Goal: Complete application form

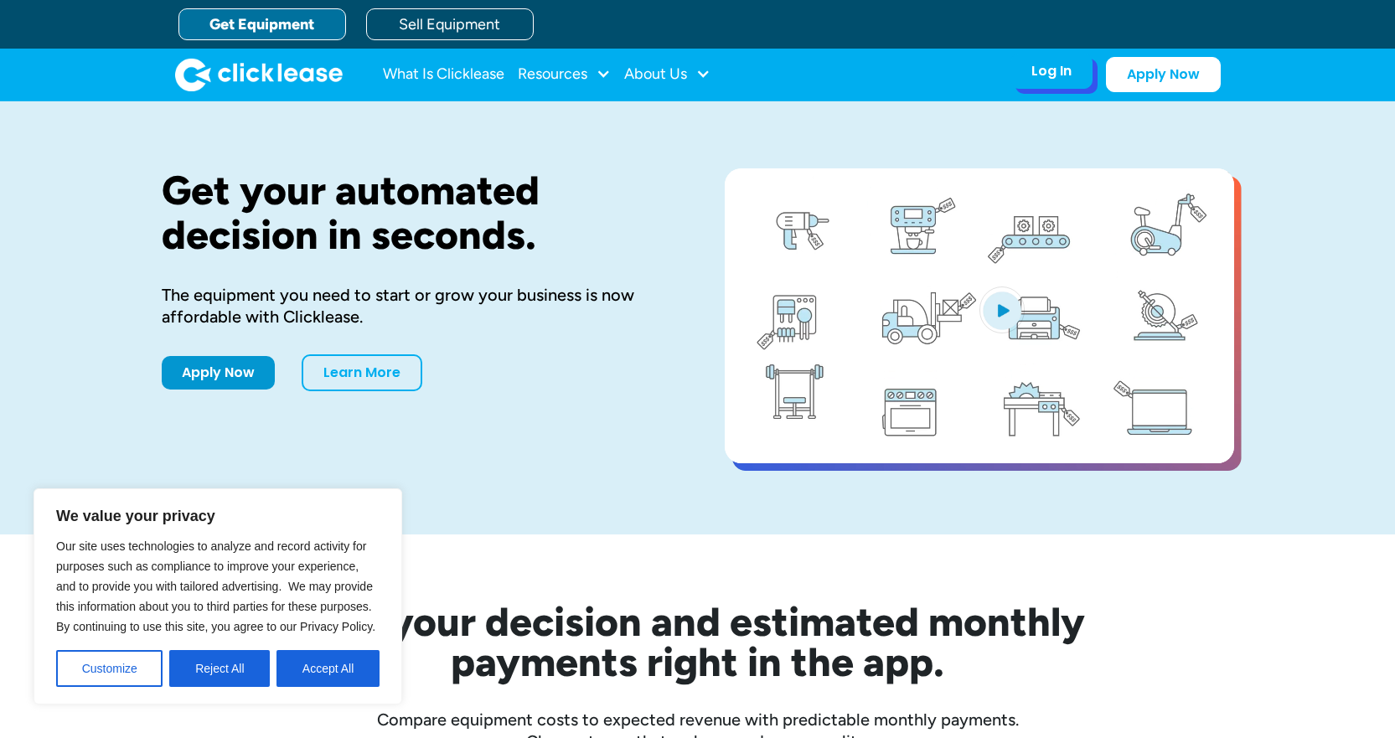
click at [1032, 84] on div "Log In Account login I use Clicklease to get my equipment Partner Portal I offe…" at bounding box center [1052, 71] width 82 height 35
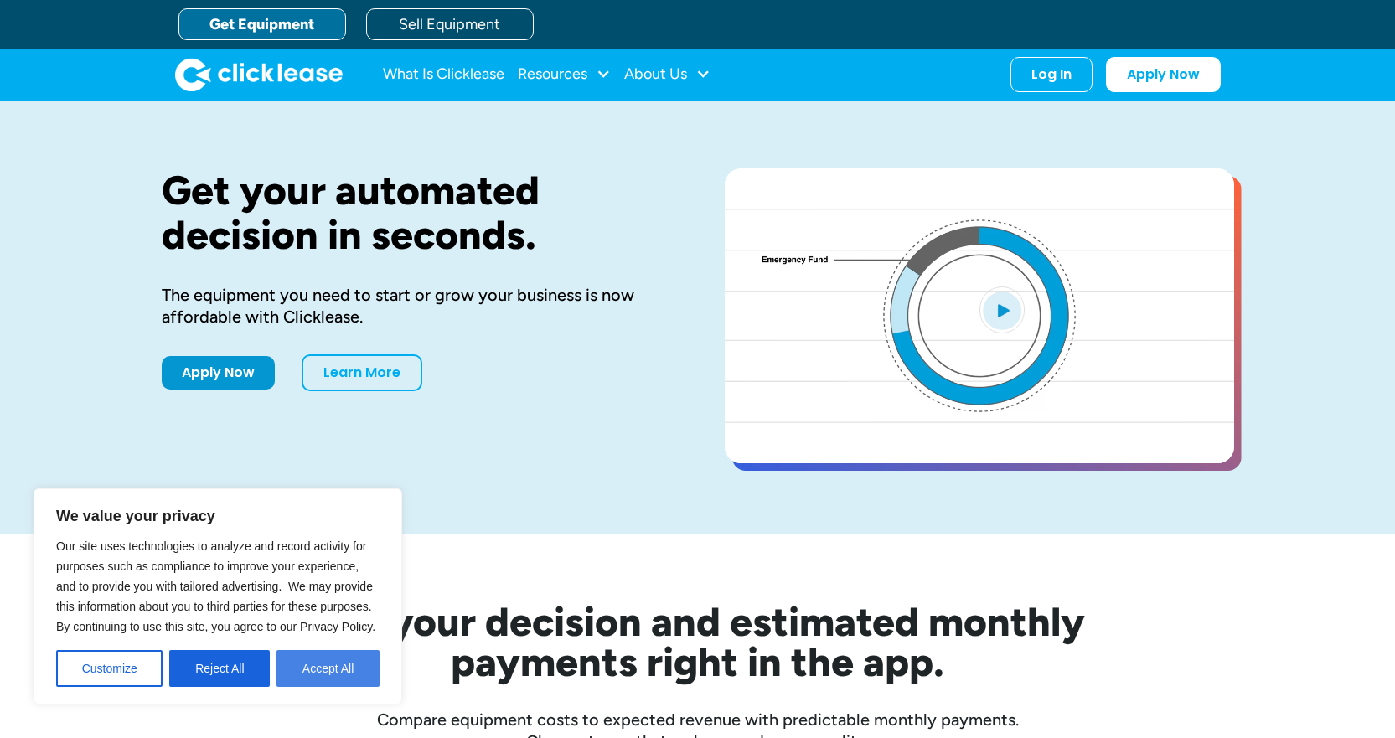
click at [322, 668] on button "Accept All" at bounding box center [328, 668] width 103 height 37
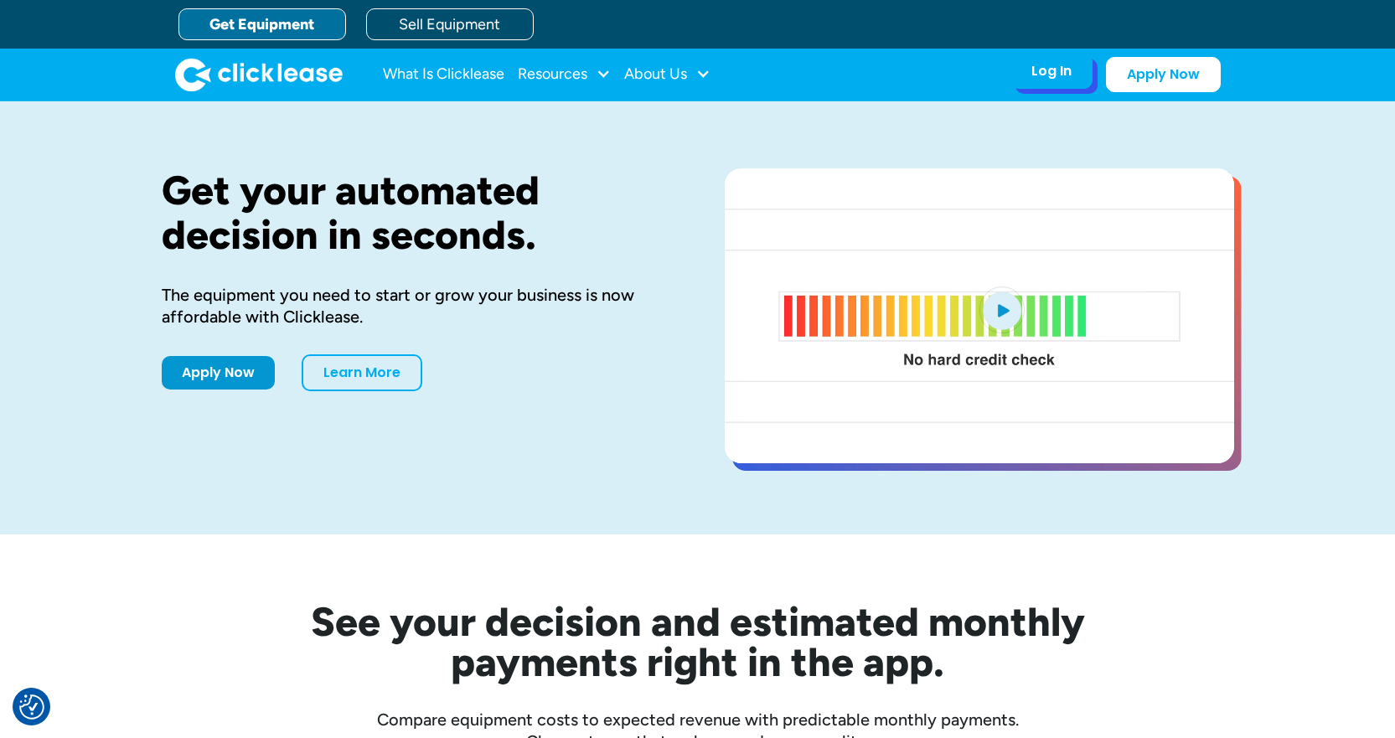
click at [1040, 80] on div "Log In" at bounding box center [1052, 71] width 40 height 17
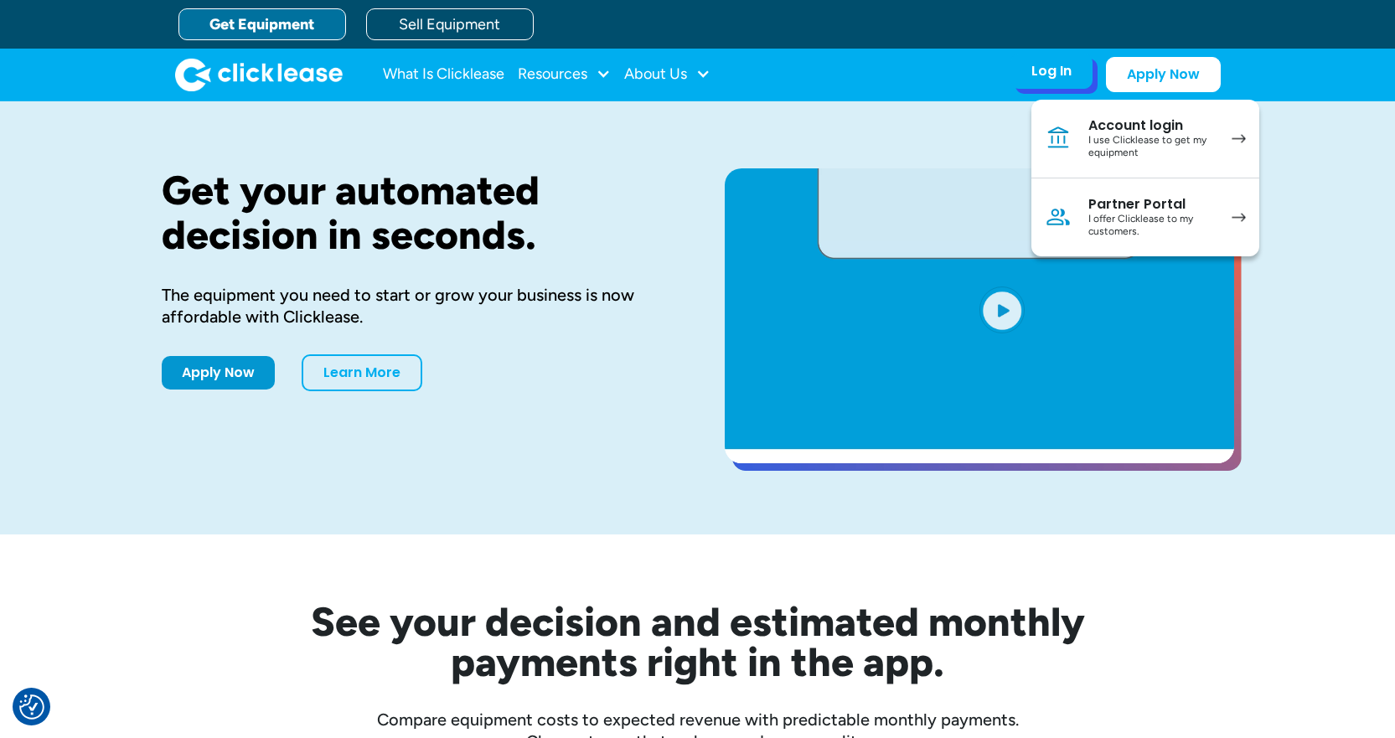
click at [1182, 134] on div "I use Clicklease to get my equipment" at bounding box center [1152, 147] width 127 height 26
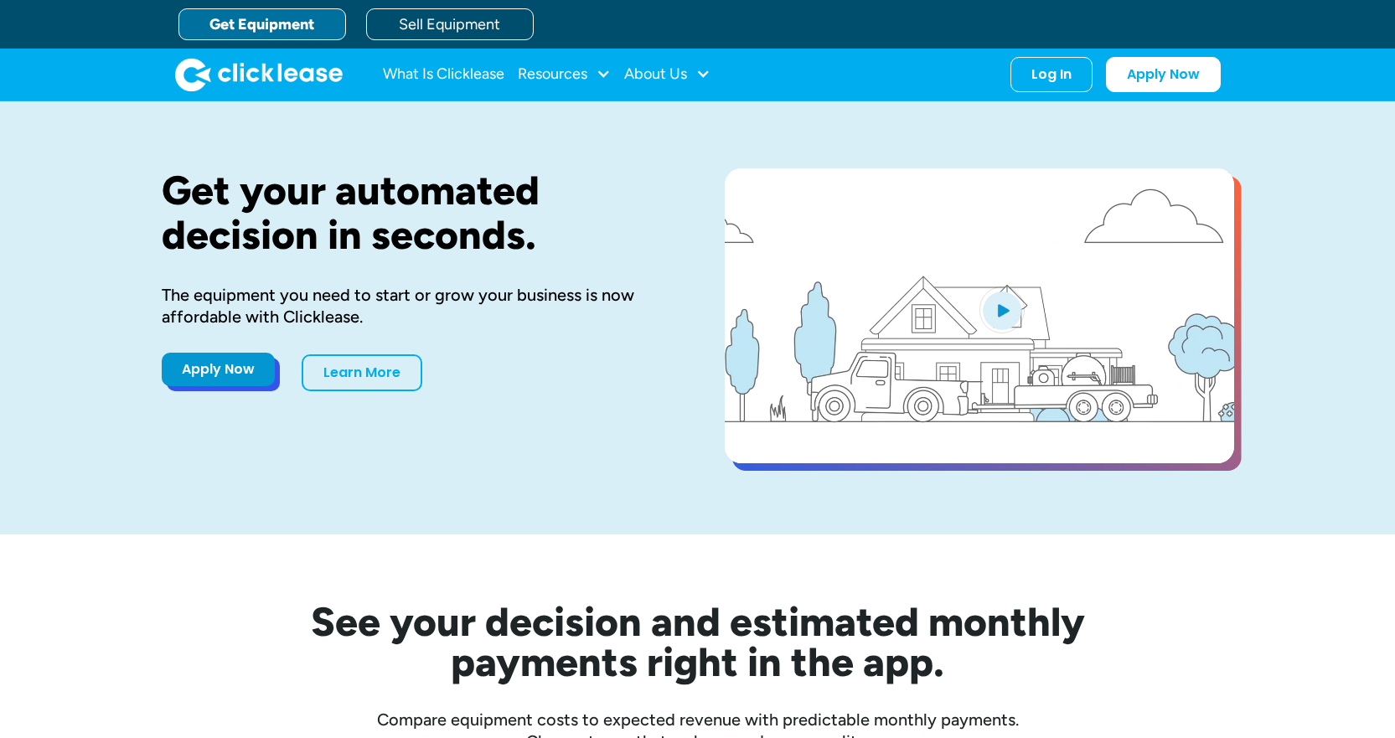
click at [213, 366] on link "Apply Now" at bounding box center [218, 370] width 113 height 34
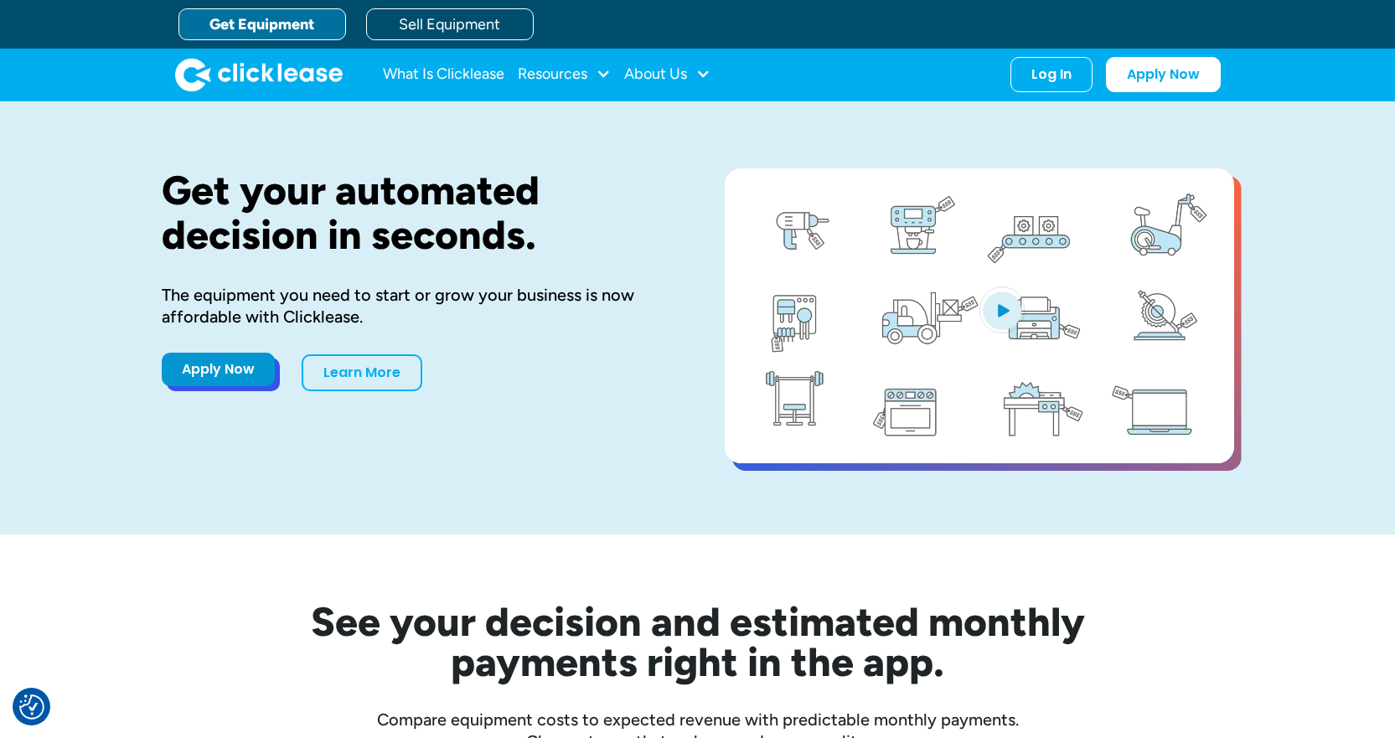
drag, startPoint x: 227, startPoint y: 370, endPoint x: 235, endPoint y: 372, distance: 8.7
click at [227, 370] on link "Apply Now" at bounding box center [218, 370] width 113 height 34
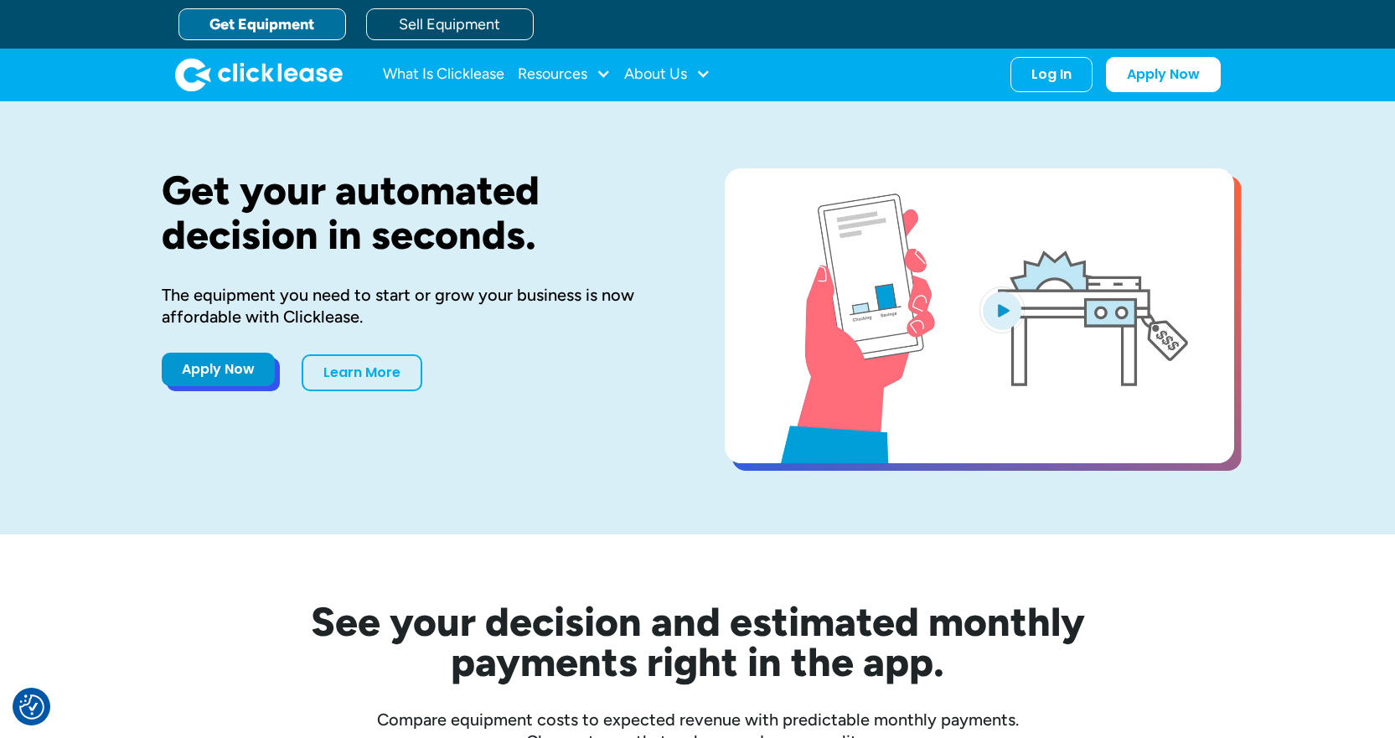
click at [241, 376] on link "Apply Now" at bounding box center [218, 370] width 113 height 34
